Goal: Complete application form: Complete application form

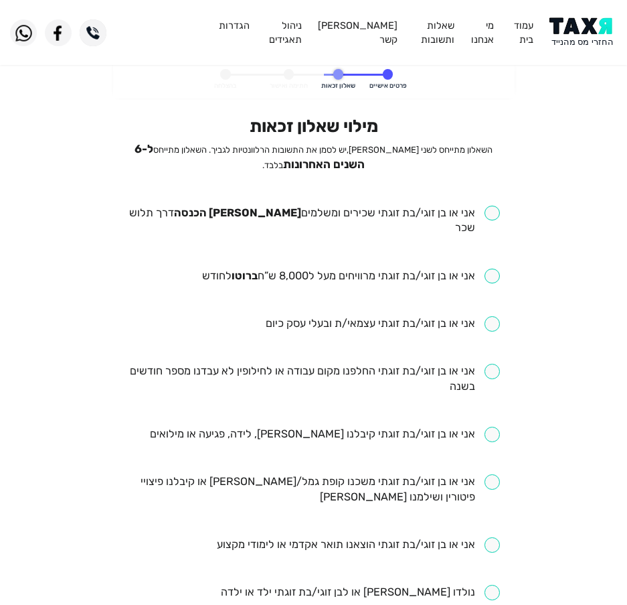
click at [402, 201] on div "מילוי שאלון זכאות השאלון מתייחס לשני בני הזוג, יש לסמן את התשובות הרלוונטיות לג…" at bounding box center [313, 548] width 373 height 864
click at [394, 216] on input "checkbox" at bounding box center [313, 221] width 373 height 31
checkbox input "true"
click at [345, 268] on input "checkbox" at bounding box center [351, 275] width 298 height 15
checkbox input "true"
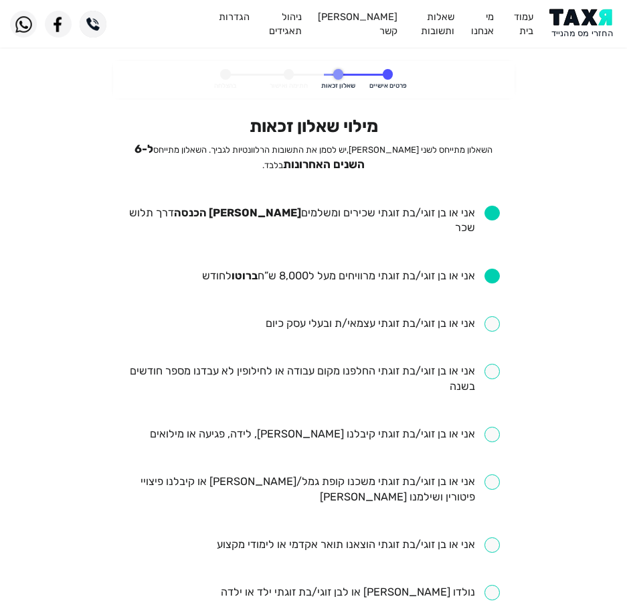
scroll to position [67, 0]
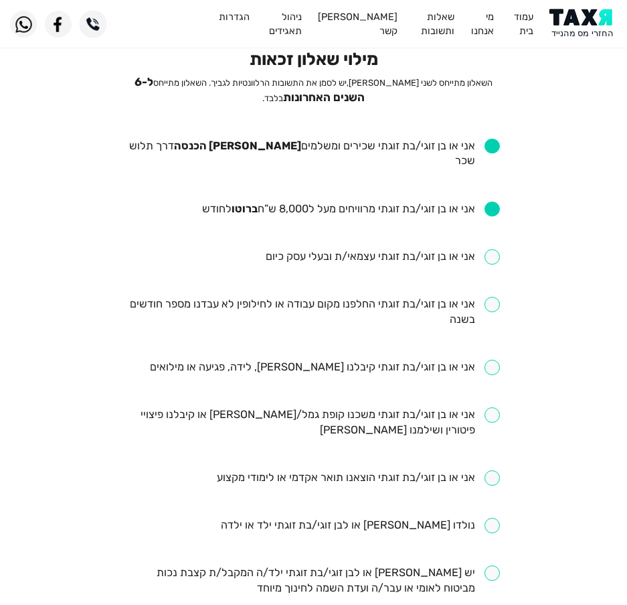
click at [414, 297] on input "checkbox" at bounding box center [313, 312] width 373 height 31
checkbox input "true"
click at [463, 359] on input "checkbox" at bounding box center [325, 366] width 350 height 15
checkbox input "true"
click at [333, 407] on input "checkbox" at bounding box center [313, 422] width 373 height 31
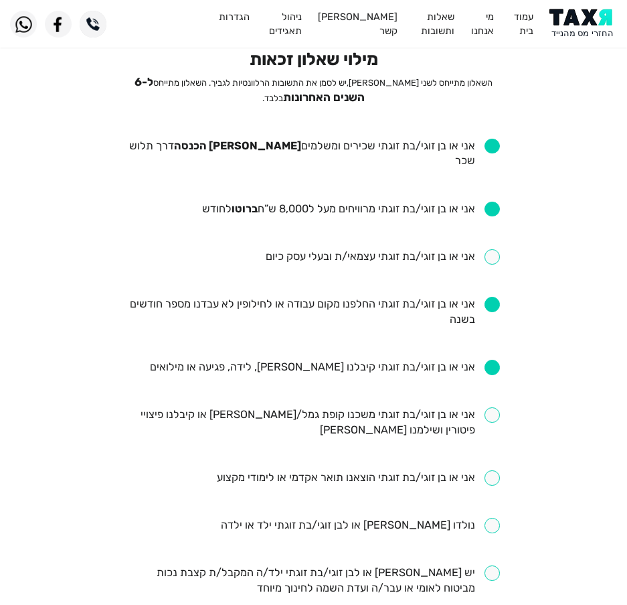
checkbox input "true"
click at [382, 470] on input "checkbox" at bounding box center [358, 477] width 283 height 15
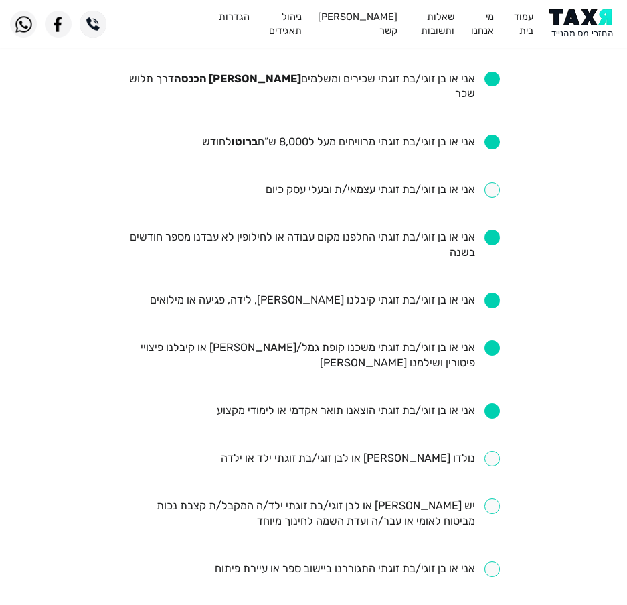
scroll to position [201, 0]
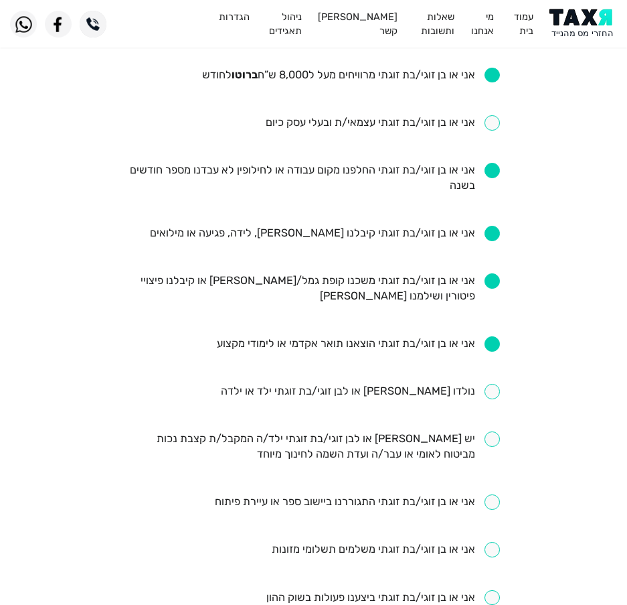
click at [393, 336] on input "checkbox" at bounding box center [358, 343] width 283 height 15
checkbox input "false"
click at [376, 384] on input "checkbox" at bounding box center [360, 391] width 279 height 15
checkbox input "true"
click at [307, 336] on input "checkbox" at bounding box center [358, 343] width 283 height 15
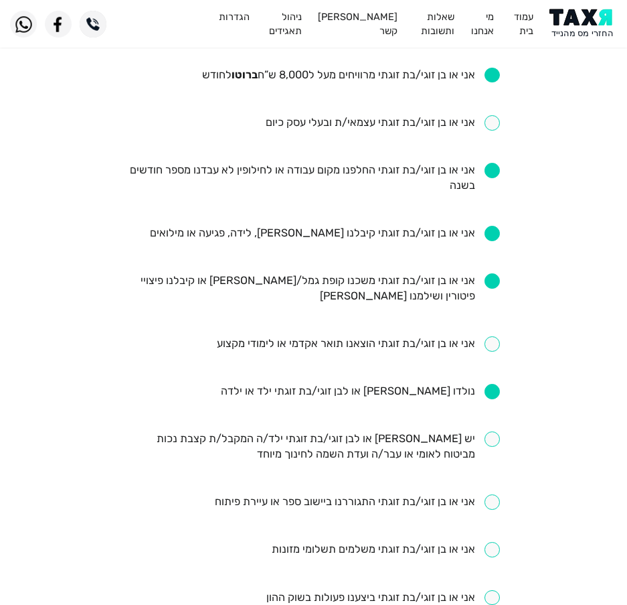
checkbox input "true"
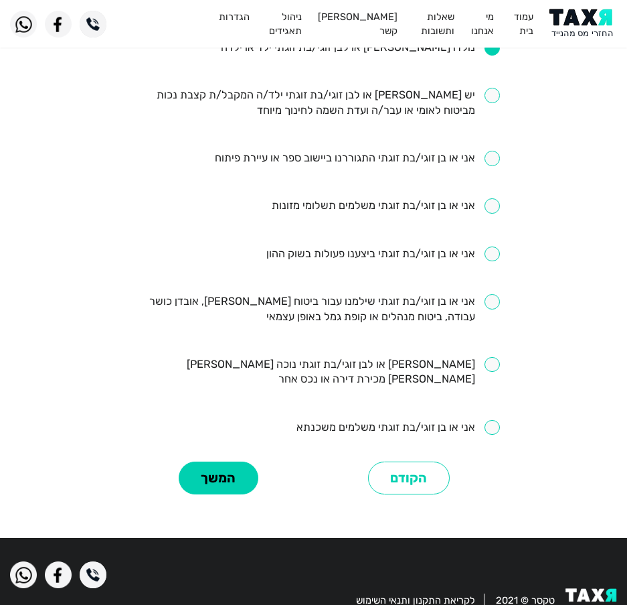
scroll to position [545, 0]
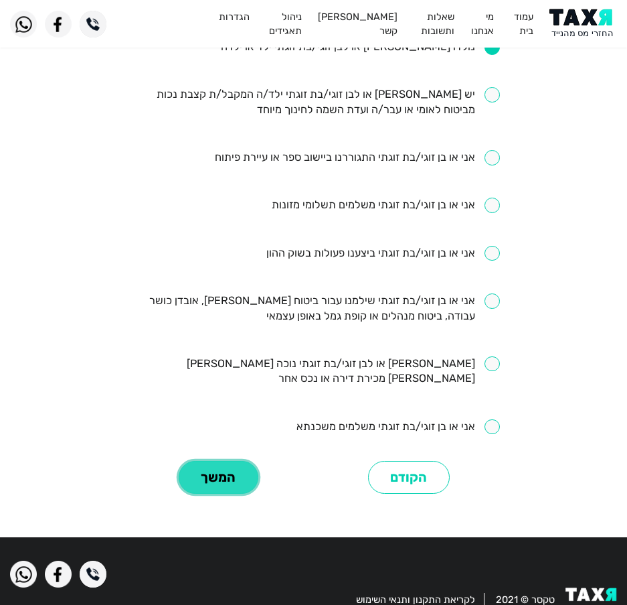
click at [233, 461] on button "המשך" at bounding box center [219, 477] width 80 height 33
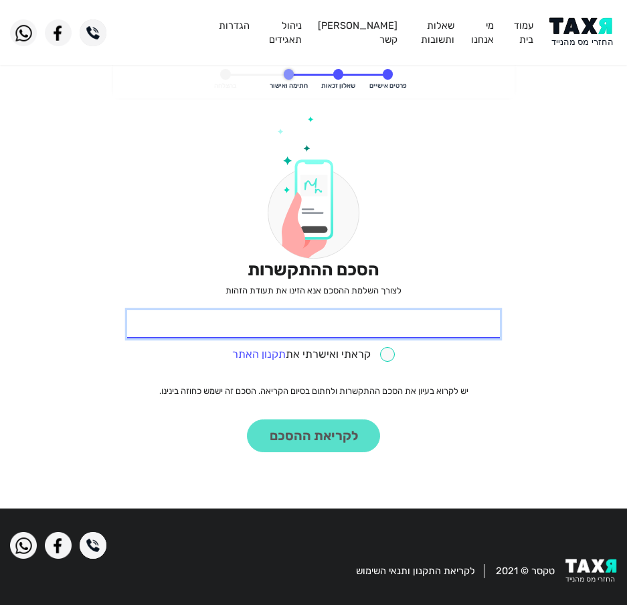
click at [410, 320] on input "* תעודת זהות" at bounding box center [313, 324] width 373 height 28
type input "313527103"
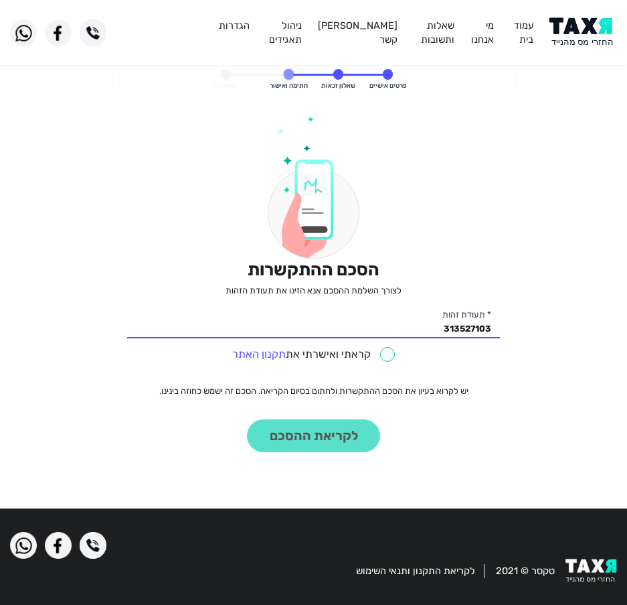
click at [331, 351] on input "checkbox" at bounding box center [313, 354] width 163 height 15
checkbox input "true"
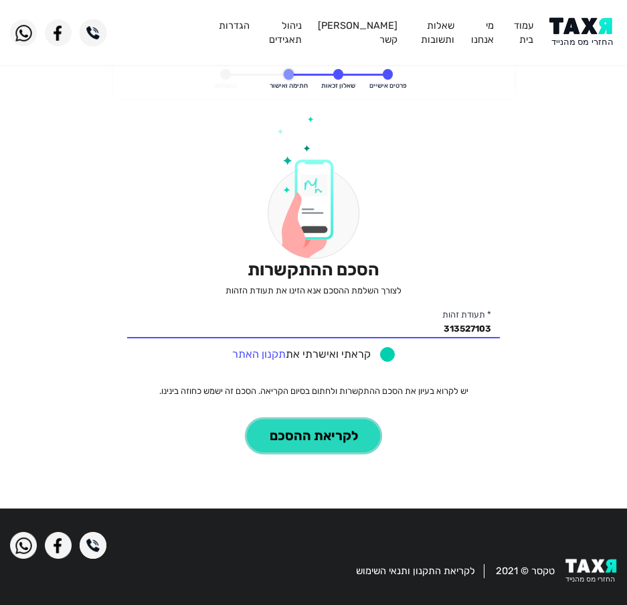
click at [304, 426] on button "לקריאת ההסכם" at bounding box center [313, 435] width 133 height 33
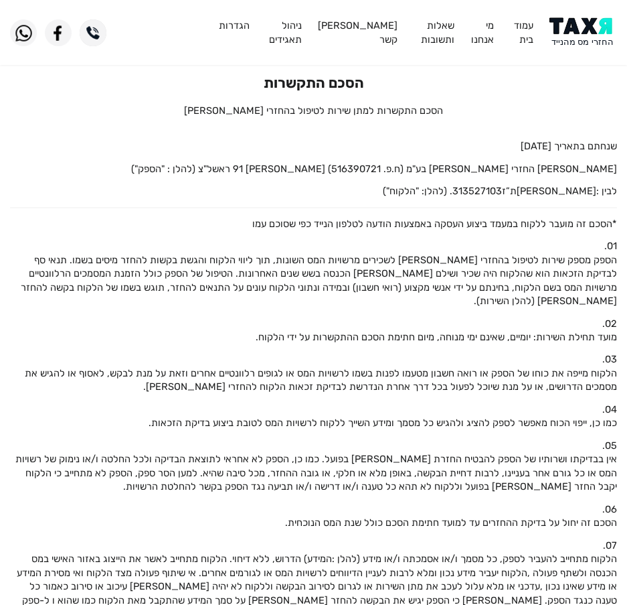
click at [584, 35] on img at bounding box center [584, 32] width 68 height 30
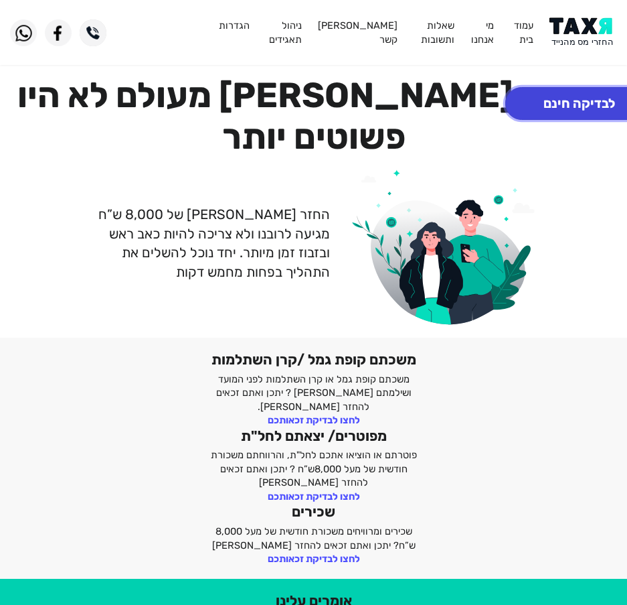
click at [590, 106] on button "לבדיקה חינם" at bounding box center [579, 103] width 148 height 33
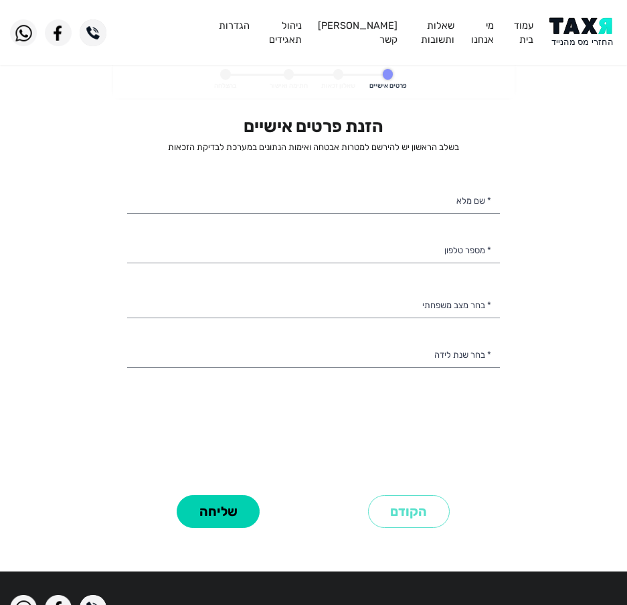
select select
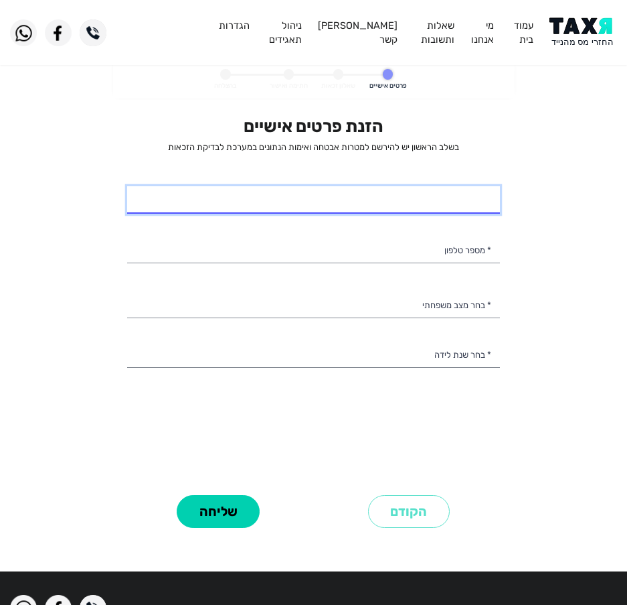
click at [302, 188] on input "* שם מלא" at bounding box center [313, 200] width 373 height 28
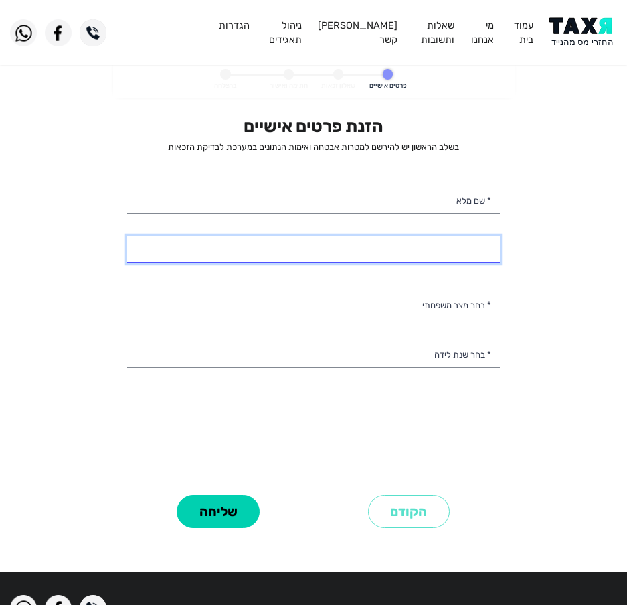
click at [458, 253] on input "* מספר טלפון" at bounding box center [313, 250] width 373 height 28
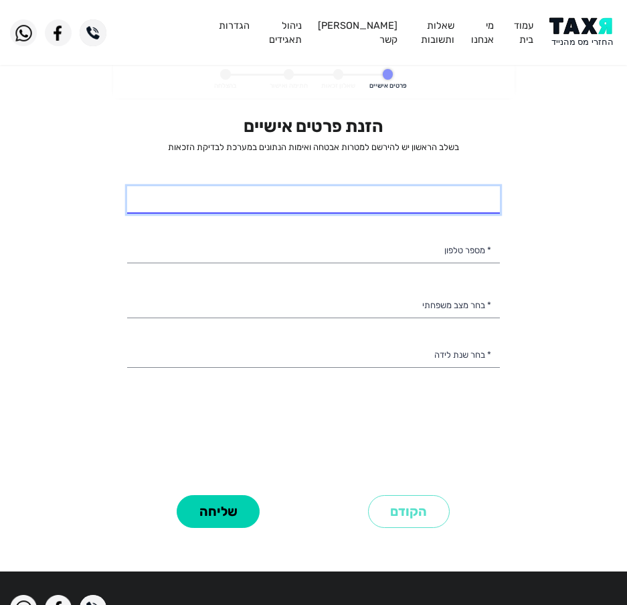
click at [462, 207] on input "* שם מלא" at bounding box center [313, 200] width 373 height 28
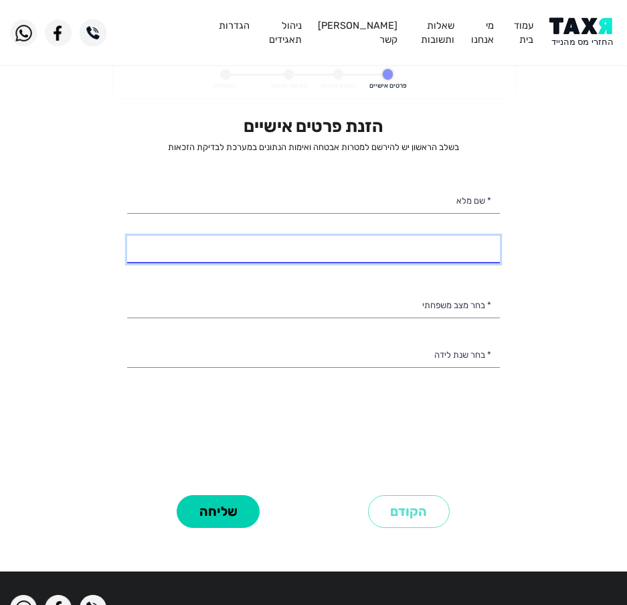
click at [391, 243] on input "* מספר טלפון" at bounding box center [313, 250] width 373 height 28
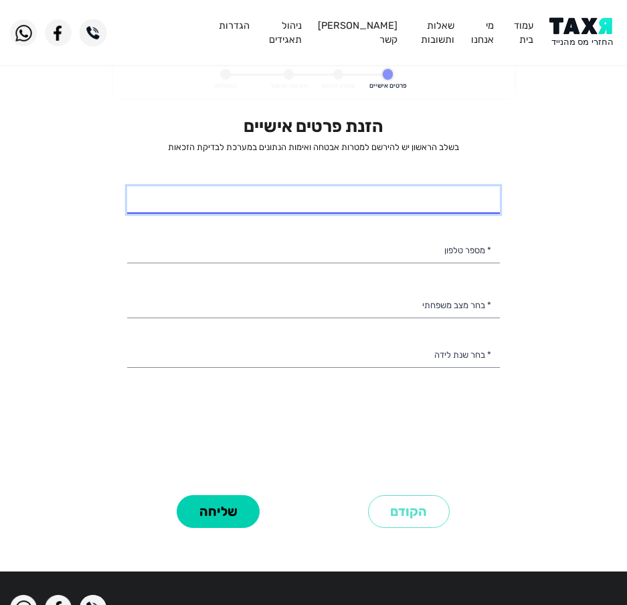
click at [373, 197] on input "* שם מלא" at bounding box center [313, 200] width 373 height 28
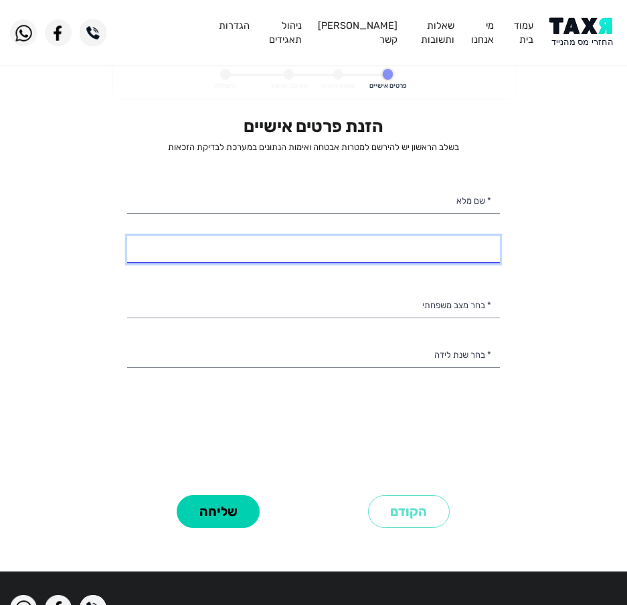
click at [438, 249] on input "* מספר טלפון" at bounding box center [313, 250] width 373 height 28
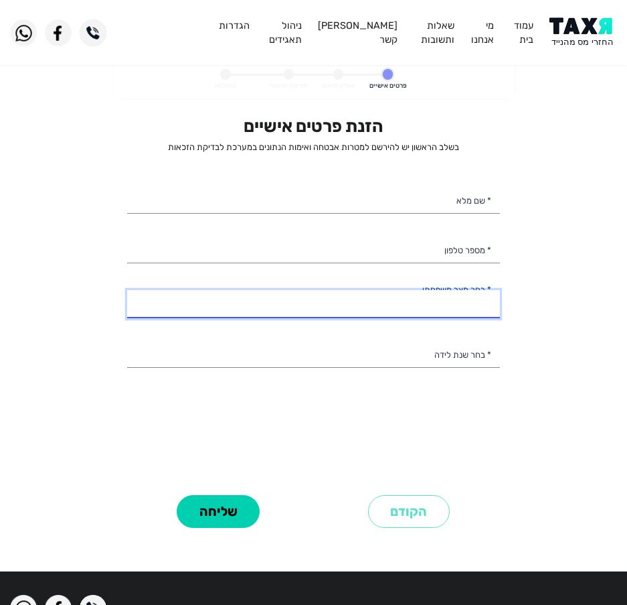
click at [447, 301] on select "רווק/ה נשוי/[PERSON_NAME]/ה אלמן/נה" at bounding box center [313, 304] width 373 height 28
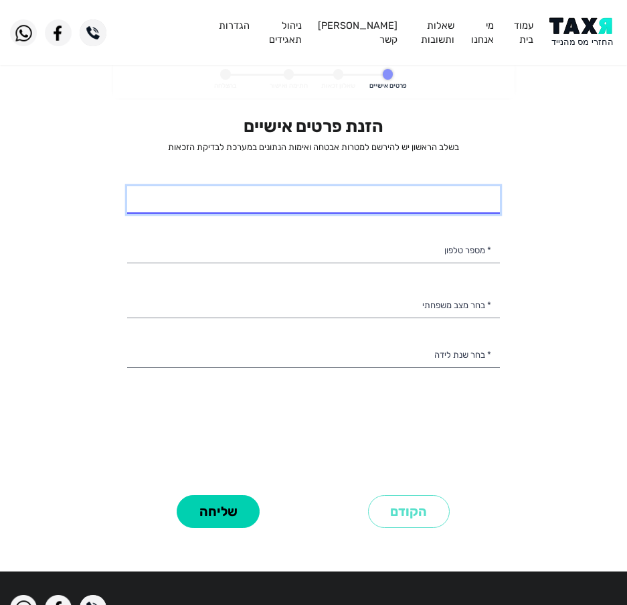
click at [432, 206] on input "* שם מלא" at bounding box center [313, 200] width 373 height 28
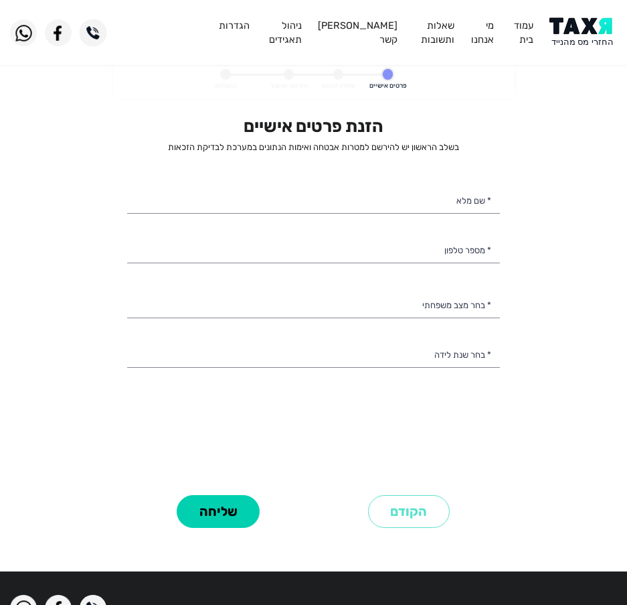
click at [463, 234] on div "הזנת פרטים אישיים בשלב הראשון יש להירשם למטרות אבטחה ואימות הנתונים במערכת לבדי…" at bounding box center [313, 303] width 373 height 375
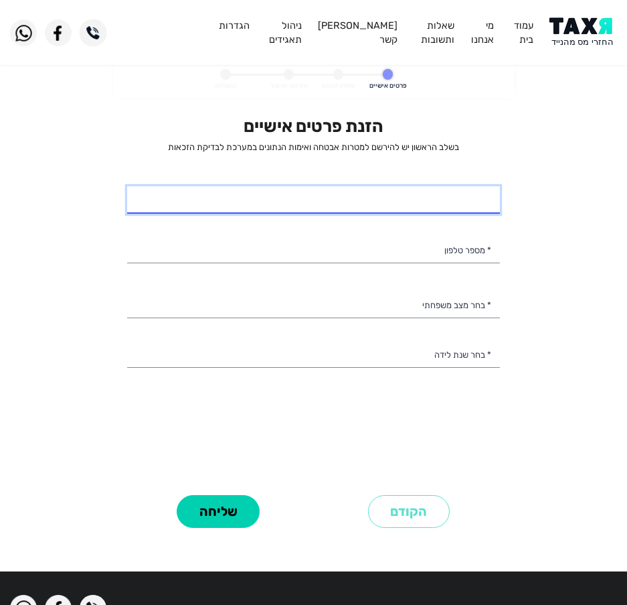
click at [407, 204] on input "* שם מלא" at bounding box center [313, 200] width 373 height 28
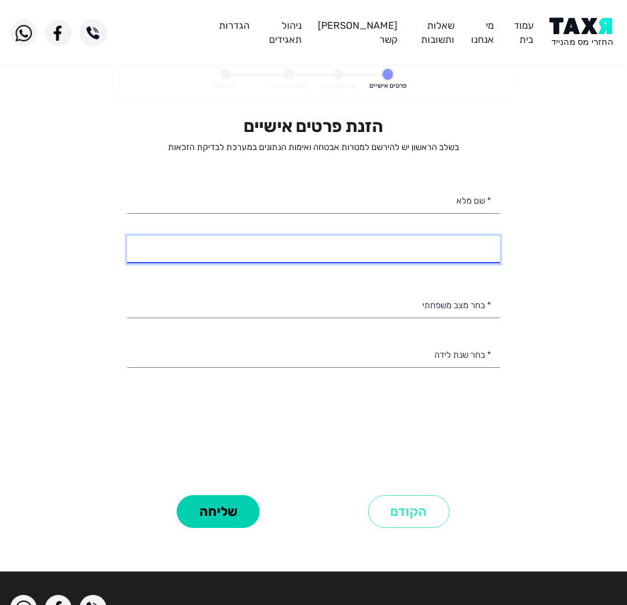
click at [475, 257] on input "* מספר טלפון" at bounding box center [313, 250] width 373 height 28
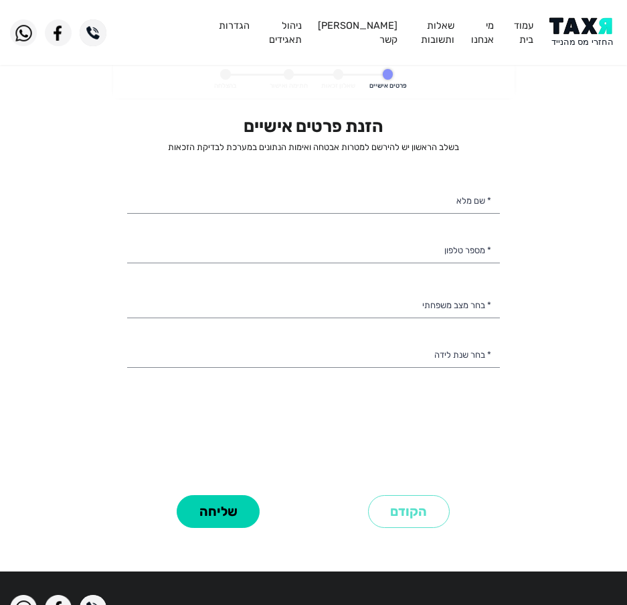
click at [451, 289] on div "הזנת פרטים אישיים בשלב הראשון יש להירשם למטרות אבטחה ואימות הנתונים במערכת לבדי…" at bounding box center [313, 303] width 373 height 375
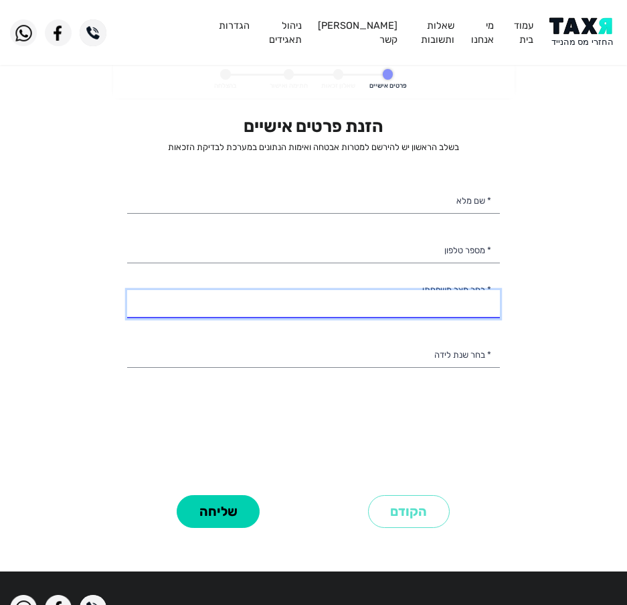
click at [446, 299] on select "רווק/ה נשוי/[PERSON_NAME]/ה אלמן/נה" at bounding box center [313, 304] width 373 height 28
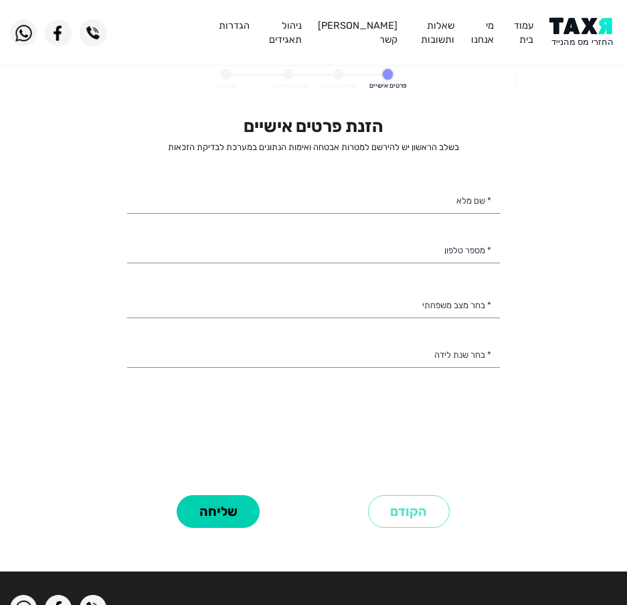
drag, startPoint x: 582, startPoint y: 282, endPoint x: 564, endPoint y: 284, distance: 18.9
click at [578, 282] on personal-details "פרטים אישיים שאלון זכאות חתימה ואישור בהצלחה הזנת פרטים אישיים בשלב הראשון יש ל…" at bounding box center [313, 311] width 627 height 501
click at [432, 378] on div "הזנת פרטים אישיים בשלב הראשון יש להירשם למטרות אבטחה ואימות הנתונים במערכת לבדי…" at bounding box center [313, 303] width 373 height 375
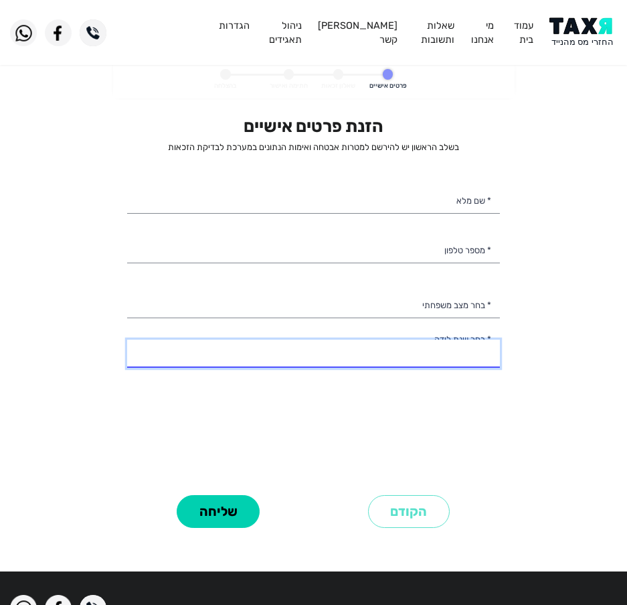
click at [441, 352] on select "2003 2002 2001 2000 1999 1998 1997 1996 1995 1994 1993 1992 1991 1990 1989 1988…" at bounding box center [313, 353] width 373 height 28
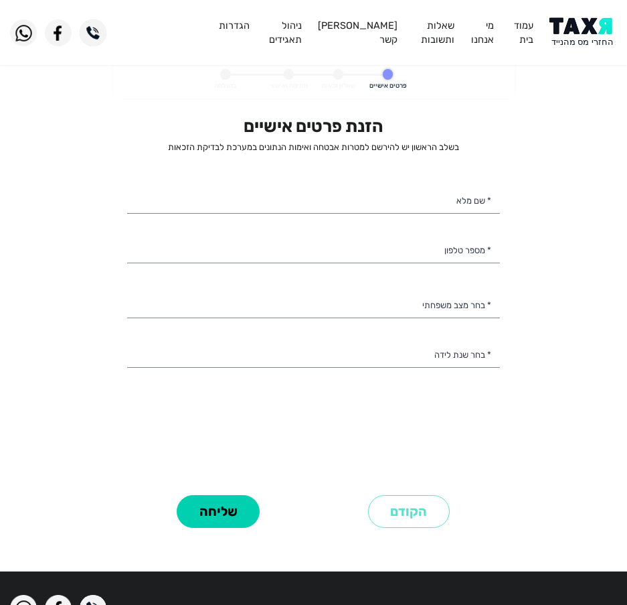
click at [471, 383] on div "הזנת פרטים אישיים בשלב הראשון יש להירשם למטרות אבטחה ואימות הנתונים במערכת לבדי…" at bounding box center [313, 303] width 373 height 375
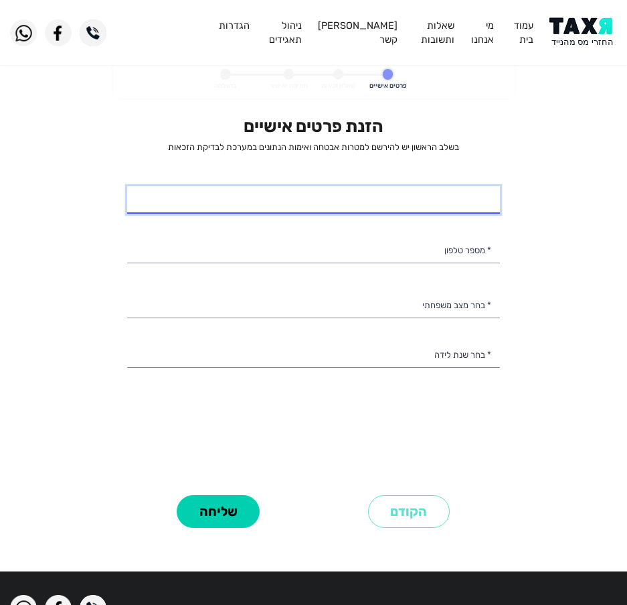
click at [280, 210] on input "* שם מלא" at bounding box center [313, 200] width 373 height 28
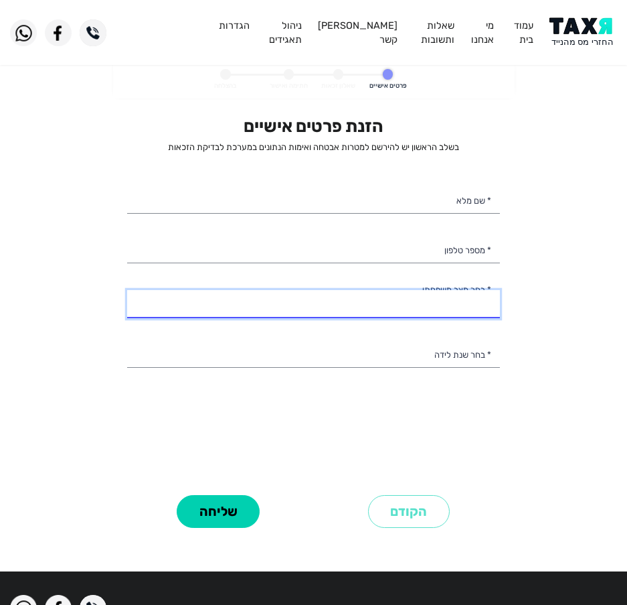
click at [302, 291] on select "רווק/ה נשוי/[PERSON_NAME]/ה אלמן/נה" at bounding box center [313, 304] width 373 height 28
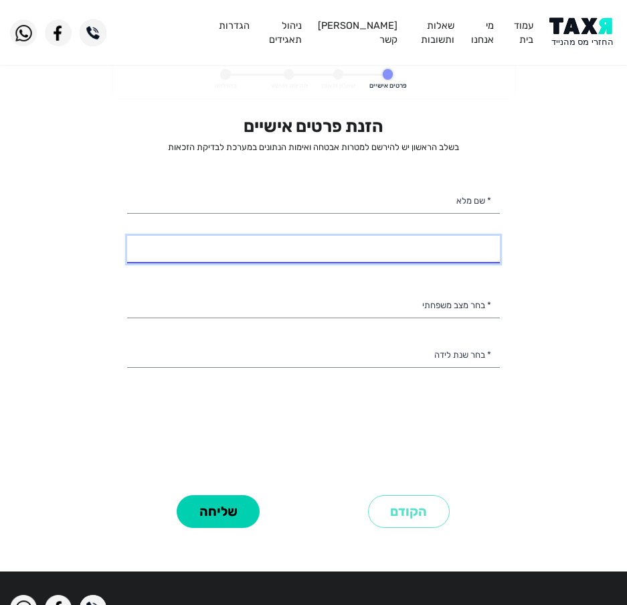
click at [313, 259] on input "* מספר טלפון" at bounding box center [313, 250] width 373 height 28
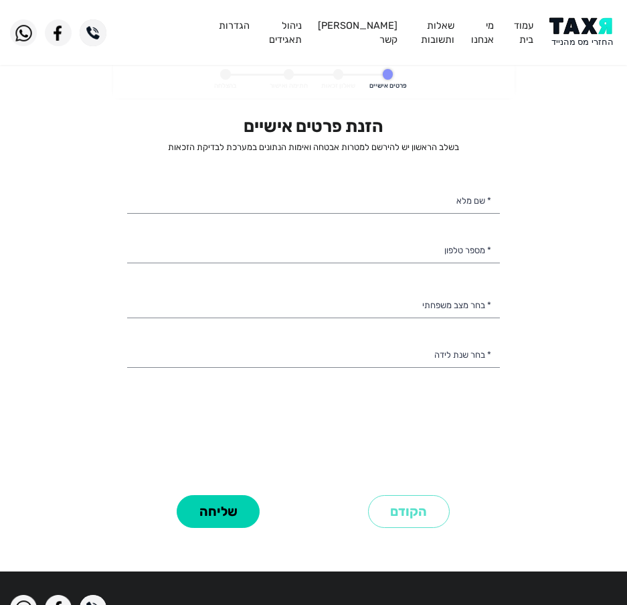
click at [92, 234] on personal-details "פרטים אישיים שאלון זכאות חתימה ואישור בהצלחה הזנת פרטים אישיים בשלב הראשון יש ל…" at bounding box center [313, 311] width 627 height 501
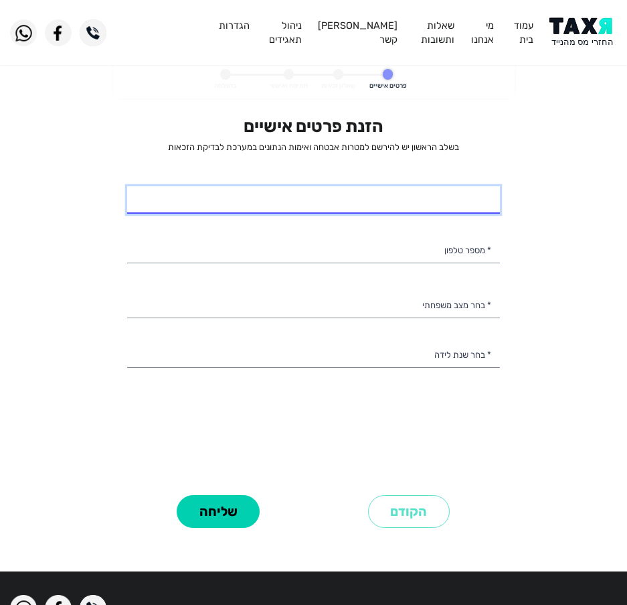
click at [377, 202] on input "* שם מלא" at bounding box center [313, 200] width 373 height 28
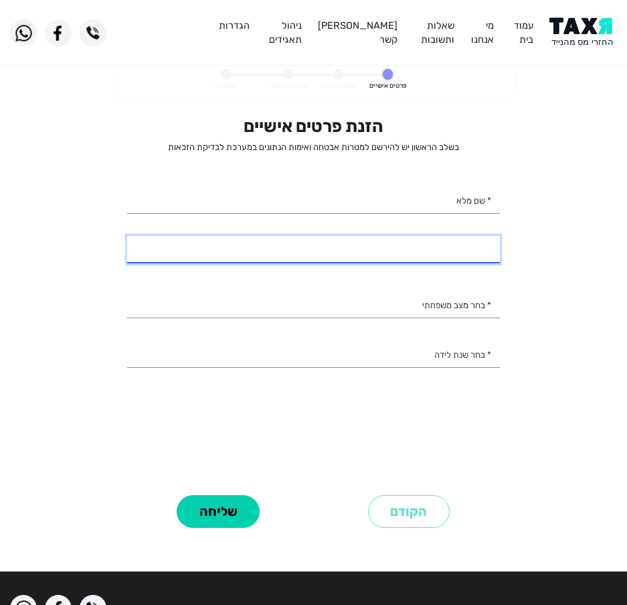
click at [345, 250] on input "* מספר טלפון" at bounding box center [313, 250] width 373 height 28
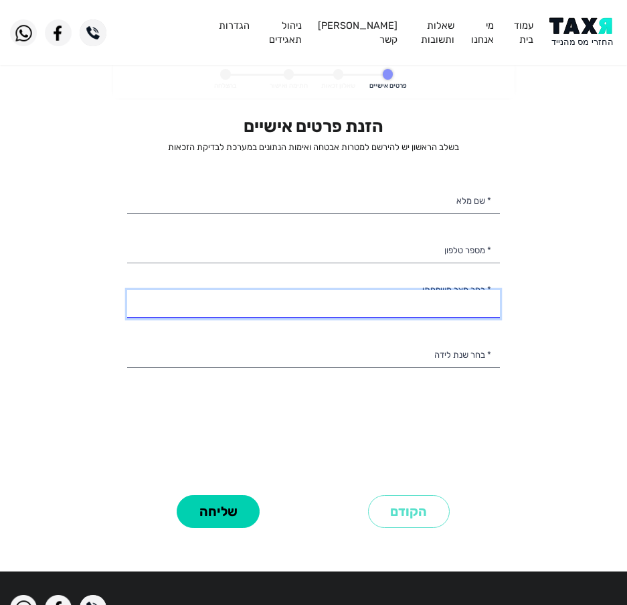
click at [333, 315] on select "רווק/ה נשוי/[PERSON_NAME]/ה אלמן/נה" at bounding box center [313, 304] width 373 height 28
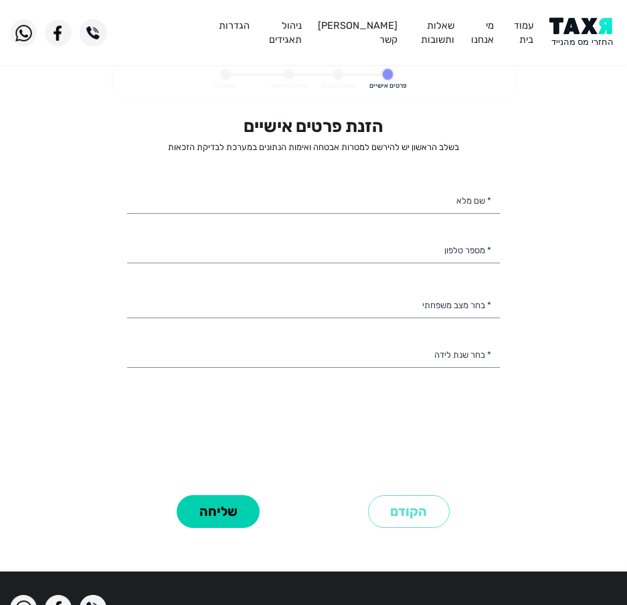
click at [82, 293] on personal-details "פרטים אישיים שאלון זכאות חתימה ואישור בהצלחה הזנת פרטים אישיים בשלב הראשון יש ל…" at bounding box center [313, 311] width 627 height 501
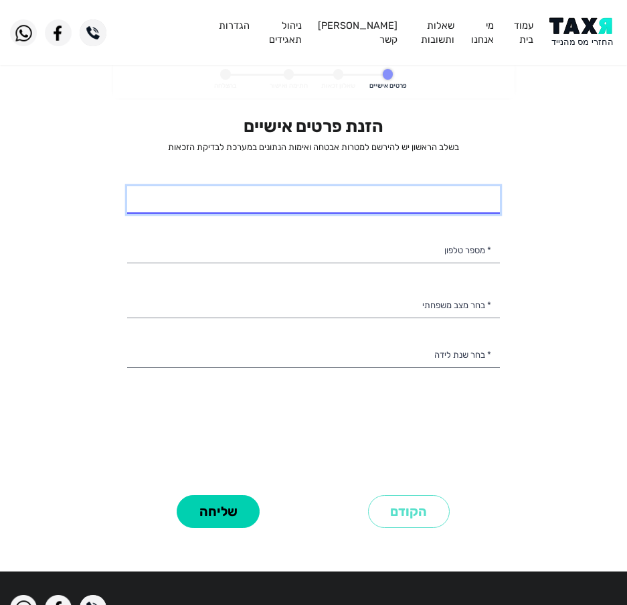
click at [416, 208] on input "* שם מלא" at bounding box center [313, 200] width 373 height 28
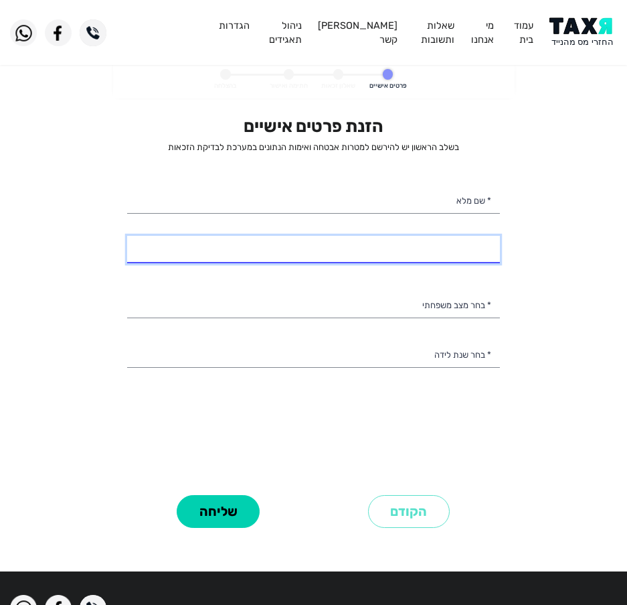
click at [388, 246] on input "* מספר טלפון" at bounding box center [313, 250] width 373 height 28
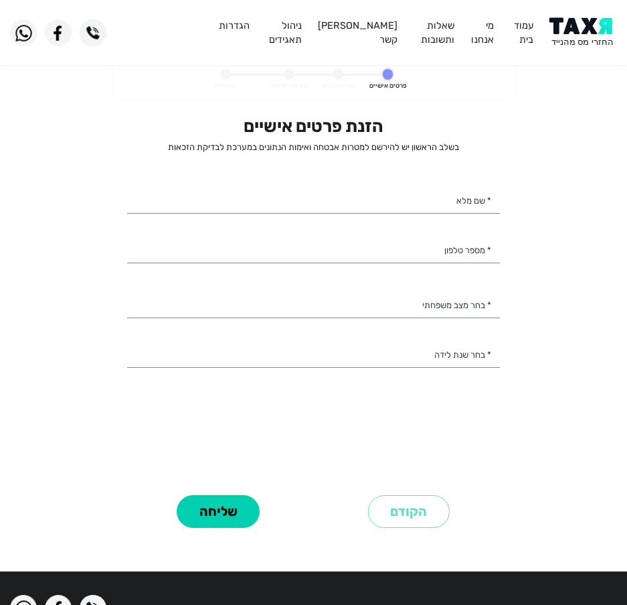
click at [402, 179] on div "הזנת פרטים אישיים בשלב הראשון יש להירשם למטרות אבטחה ואימות הנתונים במערכת לבדי…" at bounding box center [313, 303] width 373 height 375
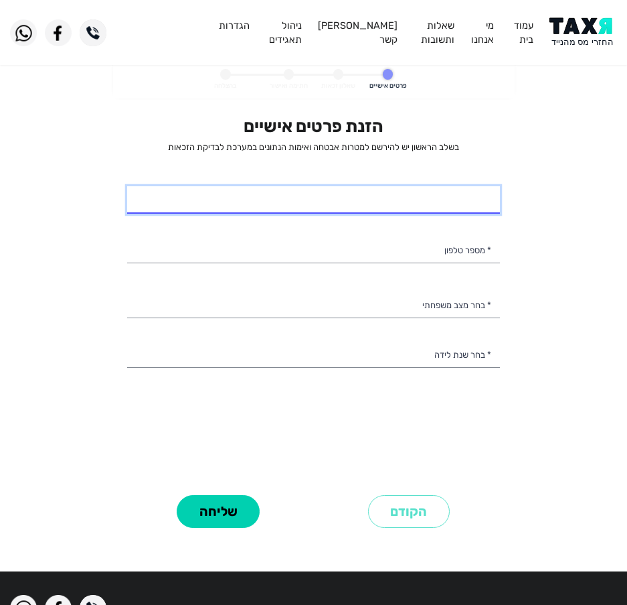
click at [270, 214] on input "* שם מלא" at bounding box center [313, 200] width 373 height 28
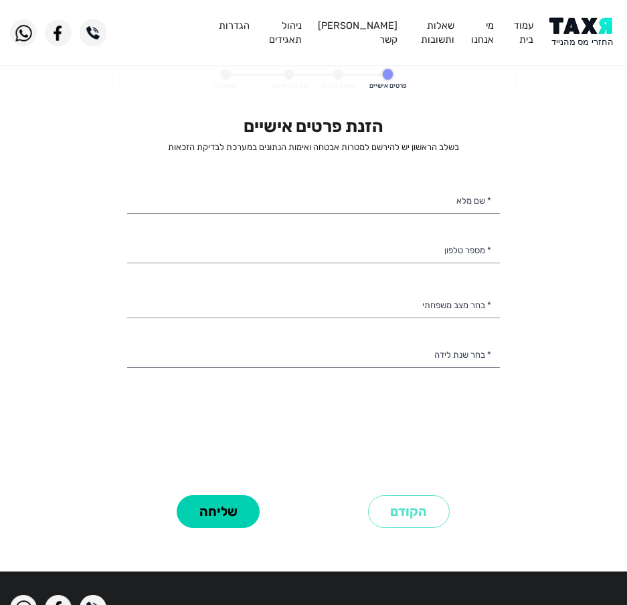
click at [274, 321] on div "הזנת פרטים אישיים בשלב הראשון יש להירשם למטרות אבטחה ואימות הנתונים במערכת לבדי…" at bounding box center [313, 303] width 373 height 375
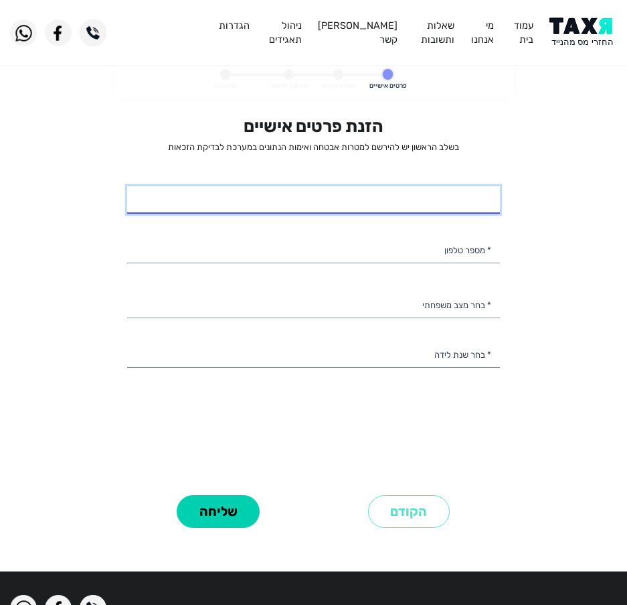
click at [258, 209] on input "* שם מלא" at bounding box center [313, 200] width 373 height 28
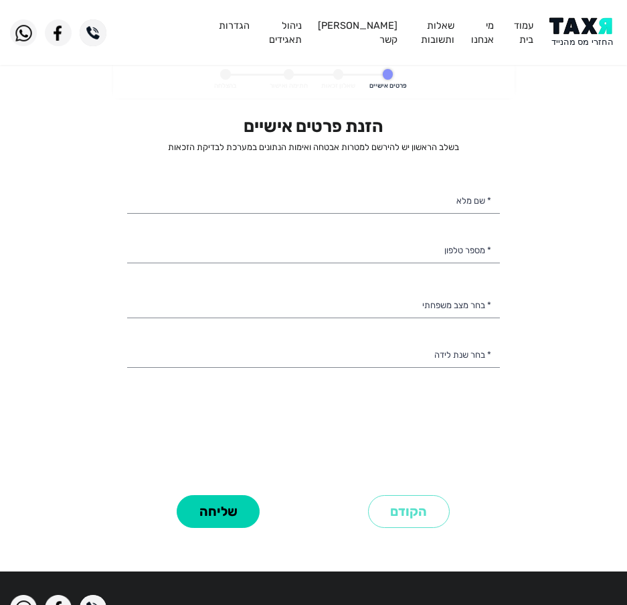
click at [254, 264] on div "הזנת פרטים אישיים בשלב הראשון יש להירשם למטרות אבטחה ואימות הנתונים במערכת לבדי…" at bounding box center [313, 303] width 373 height 375
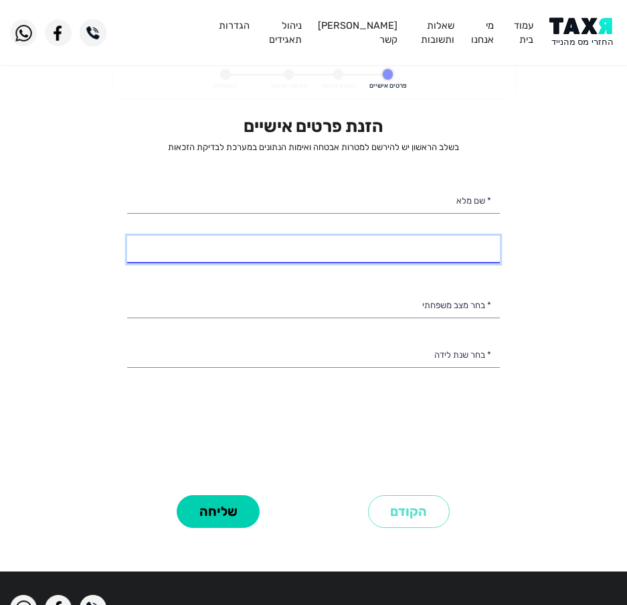
click at [392, 249] on input "* מספר טלפון" at bounding box center [313, 250] width 373 height 28
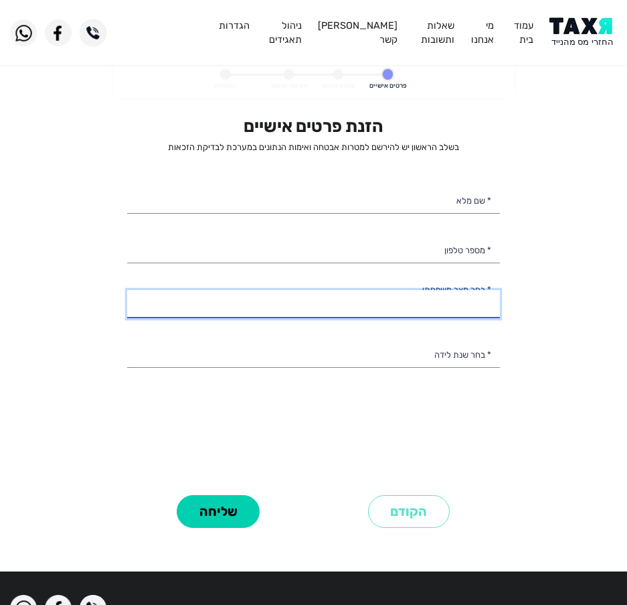
click at [445, 314] on select "רווק/ה נשוי/[PERSON_NAME]/ה אלמן/נה" at bounding box center [313, 304] width 373 height 28
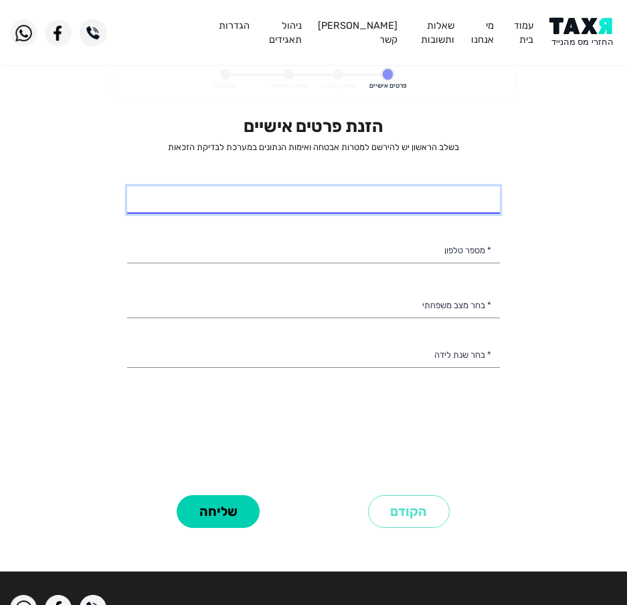
click at [406, 207] on input "* שם מלא" at bounding box center [313, 200] width 373 height 28
type input "[PERSON_NAME]"
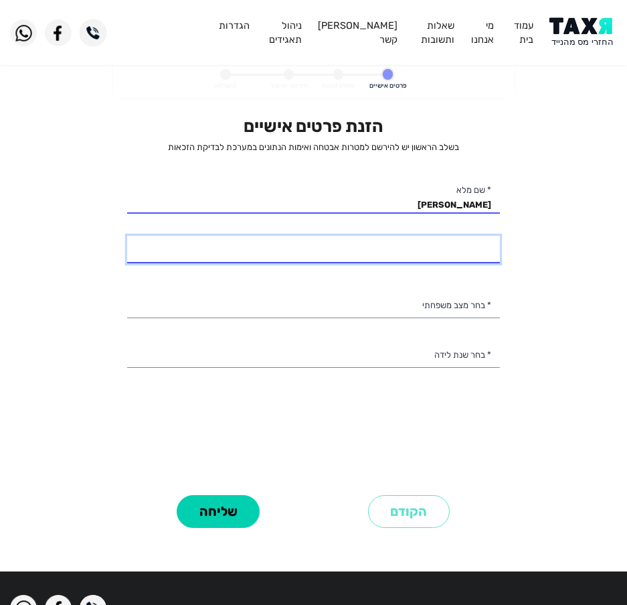
click at [410, 258] on input "* מספר טלפון" at bounding box center [313, 250] width 373 height 28
type input "054-2355395"
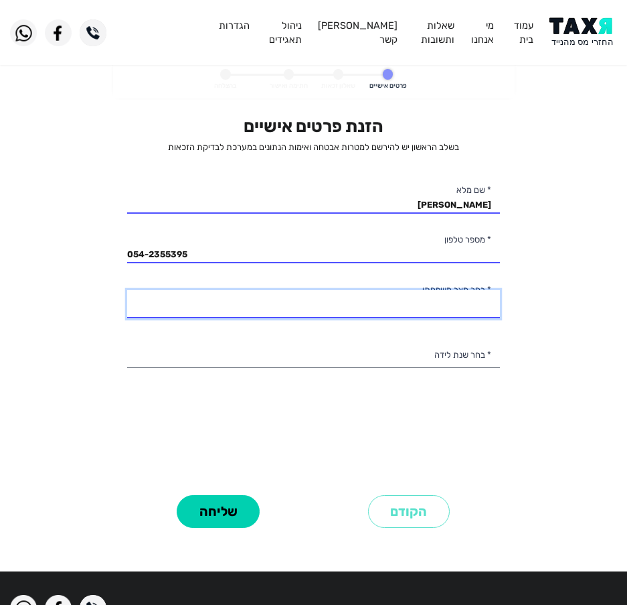
click at [445, 302] on select "רווק/ה נשוי/[PERSON_NAME]/ה אלמן/נה" at bounding box center [313, 304] width 373 height 28
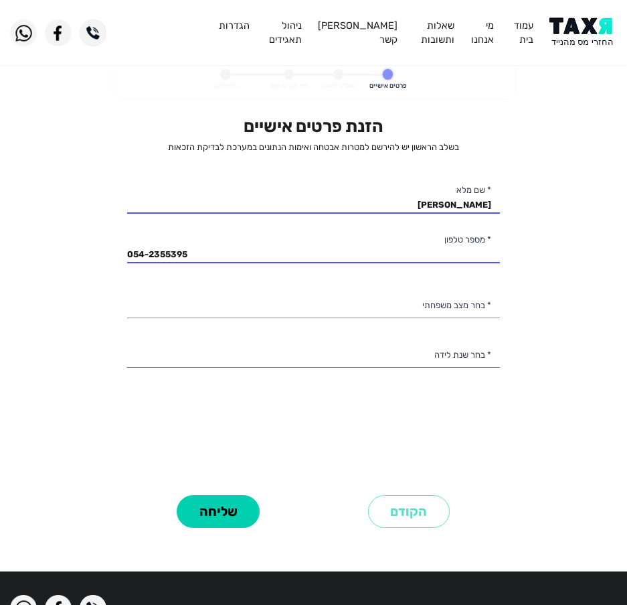
click at [21, 315] on personal-details "פרטים אישיים שאלון זכאות חתימה ואישור בהצלחה הזנת פרטים אישיים בשלב הראשון יש ל…" at bounding box center [313, 311] width 627 height 501
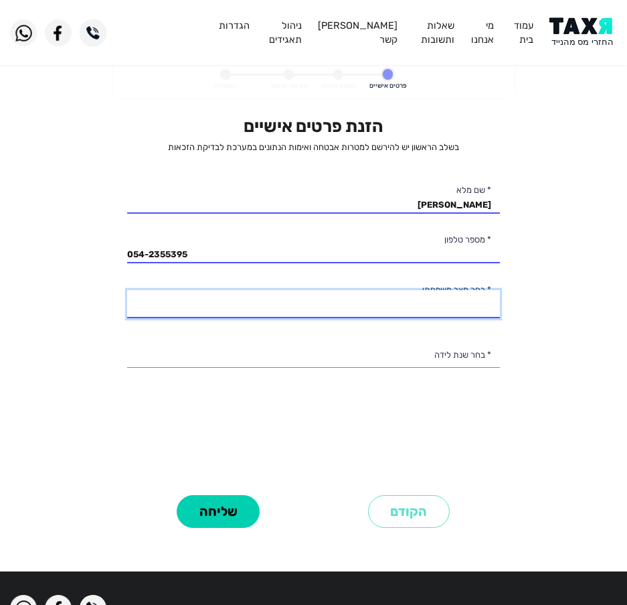
click at [189, 305] on select "רווק/ה נשוי/[PERSON_NAME]/ה אלמן/נה" at bounding box center [313, 304] width 373 height 28
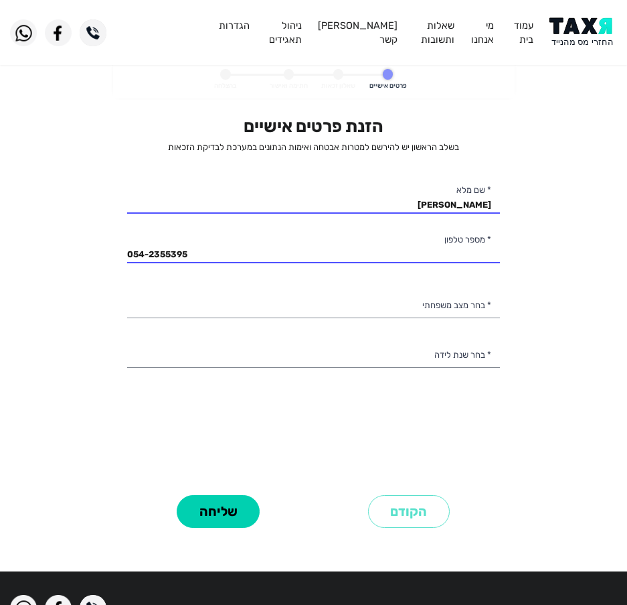
click at [126, 423] on div "הזנת פרטים אישיים בשלב הראשון יש להירשם למטרות אבטחה ואימות הנתונים במערכת לבדי…" at bounding box center [313, 324] width 393 height 416
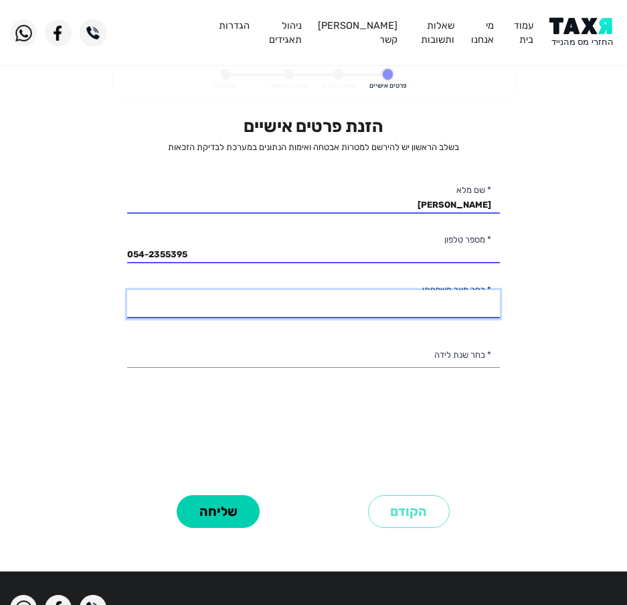
click at [283, 299] on select "רווק/ה נשוי/[PERSON_NAME]/ה אלמן/נה" at bounding box center [313, 304] width 373 height 28
select select "2: Married"
click at [127, 290] on select "רווק/ה נשוי/[PERSON_NAME]/ה אלמן/נה" at bounding box center [313, 304] width 373 height 28
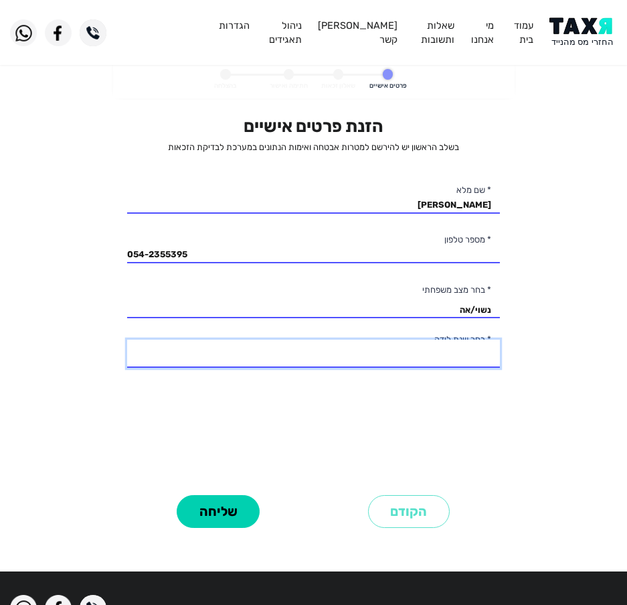
click at [402, 359] on select "2003 2002 2001 2000 1999 1998 1997 1996 1995 1994 1993 1992 1991 1990 1989 1988…" at bounding box center [313, 353] width 373 height 28
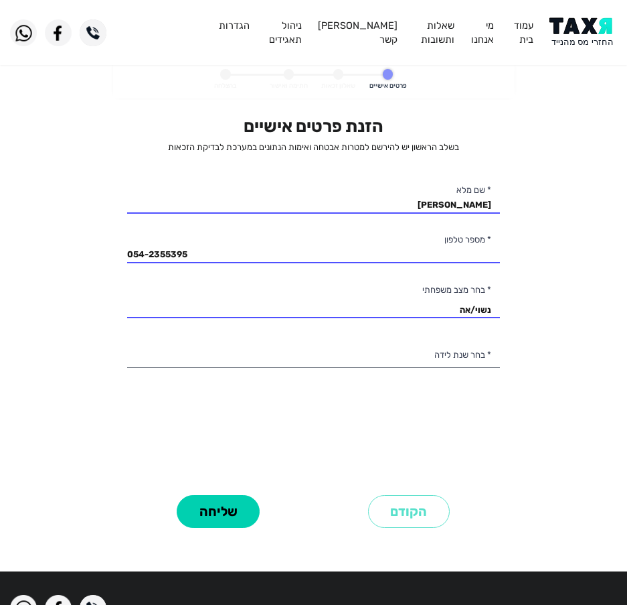
click at [400, 404] on div "הזנת פרטים אישיים בשלב הראשון יש להירשם למטרות אבטחה ואימות הנתונים במערכת לבדי…" at bounding box center [313, 303] width 373 height 375
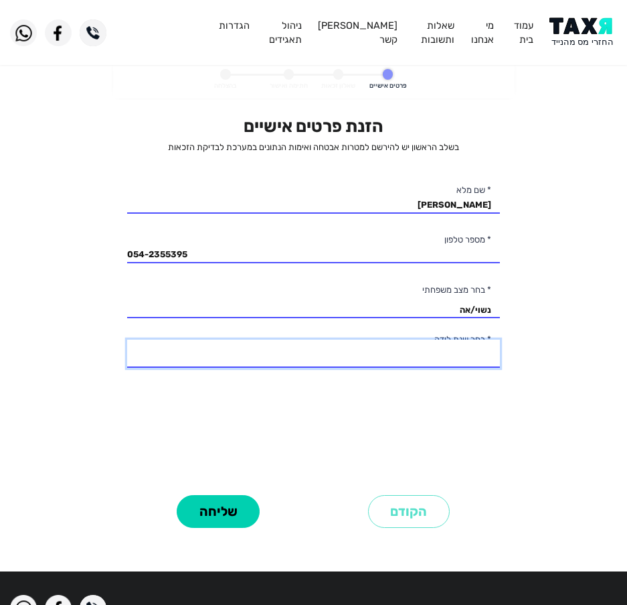
click at [359, 357] on select "2003 2002 2001 2000 1999 1998 1997 1996 1995 1994 1993 1992 1991 1990 1989 1988…" at bounding box center [313, 353] width 373 height 28
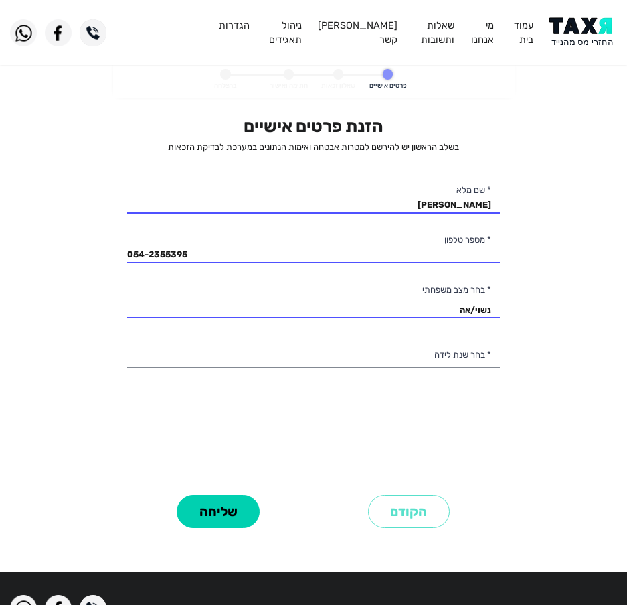
click at [163, 382] on div "הזנת פרטים אישיים בשלב הראשון יש להירשם למטרות אבטחה ואימות הנתונים במערכת לבדי…" at bounding box center [313, 303] width 373 height 375
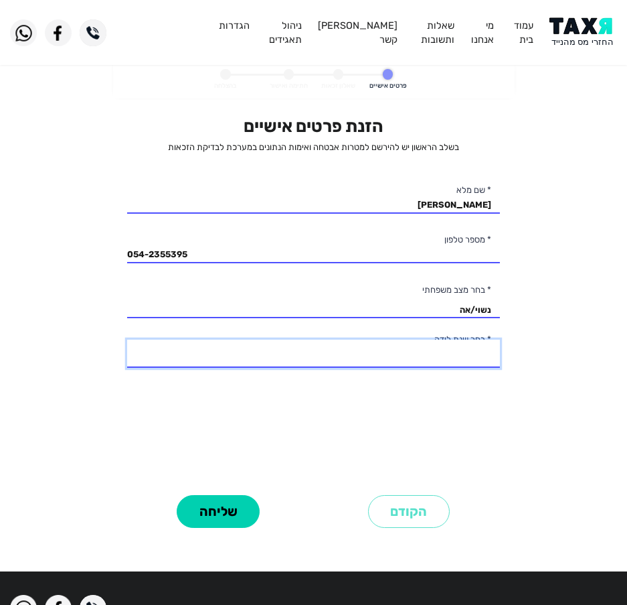
click at [451, 351] on select "2003 2002 2001 2000 1999 1998 1997 1996 1995 1994 1993 1992 1991 1990 1989 1988…" at bounding box center [313, 353] width 373 height 28
select select "14: 1990"
click at [127, 339] on select "2003 2002 2001 2000 1999 1998 1997 1996 1995 1994 1993 1992 1991 1990 1989 1988…" at bounding box center [313, 353] width 373 height 28
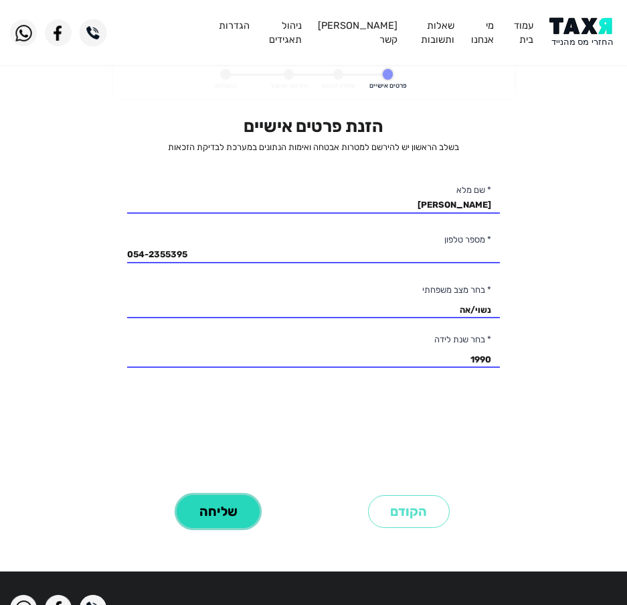
click at [213, 520] on button "שליחה" at bounding box center [218, 511] width 83 height 33
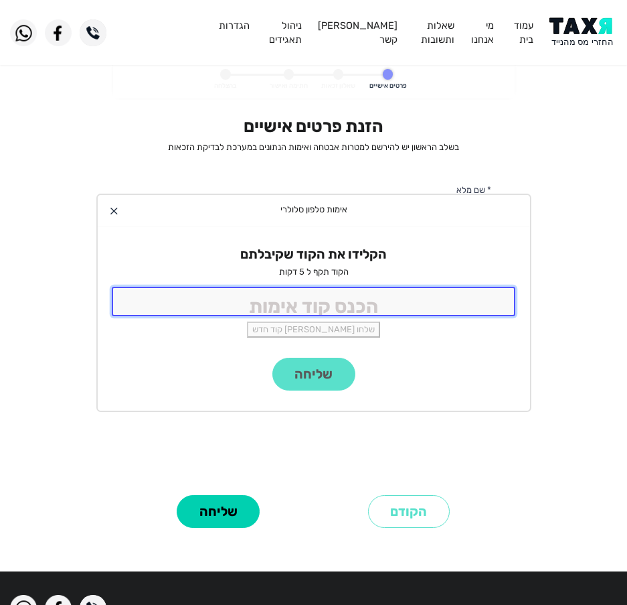
click at [299, 302] on input "tel" at bounding box center [314, 301] width 404 height 29
type input "9988"
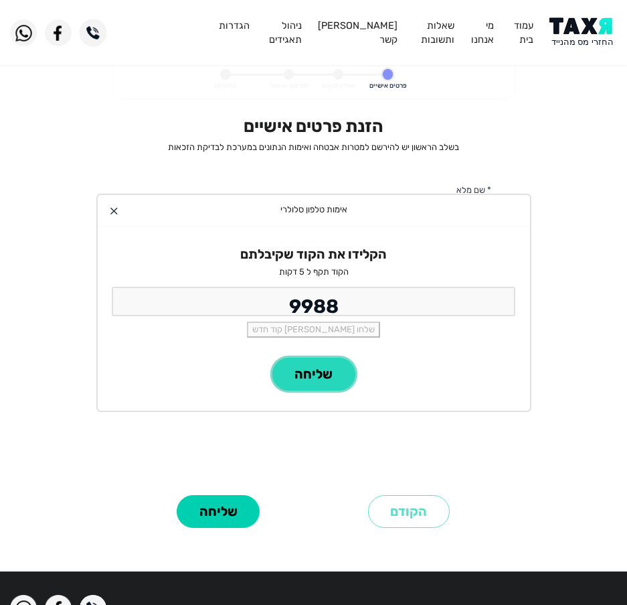
click at [316, 378] on button "שליחה" at bounding box center [313, 373] width 83 height 33
